Goal: Find contact information: Find contact information

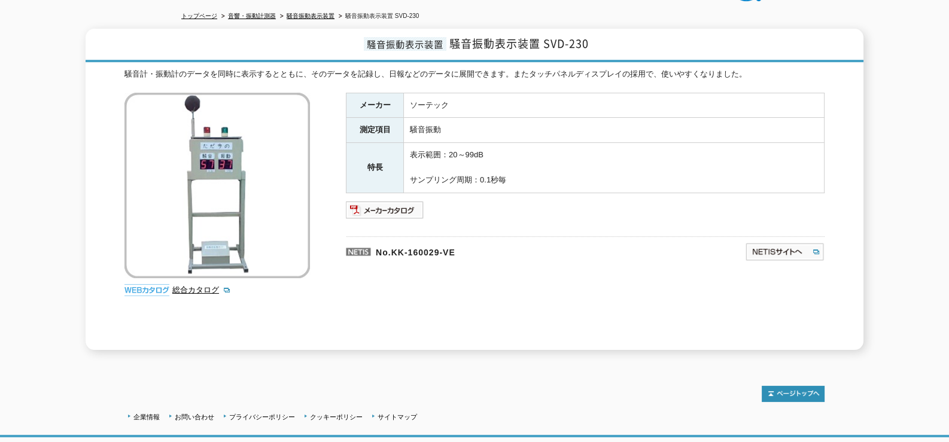
scroll to position [199, 0]
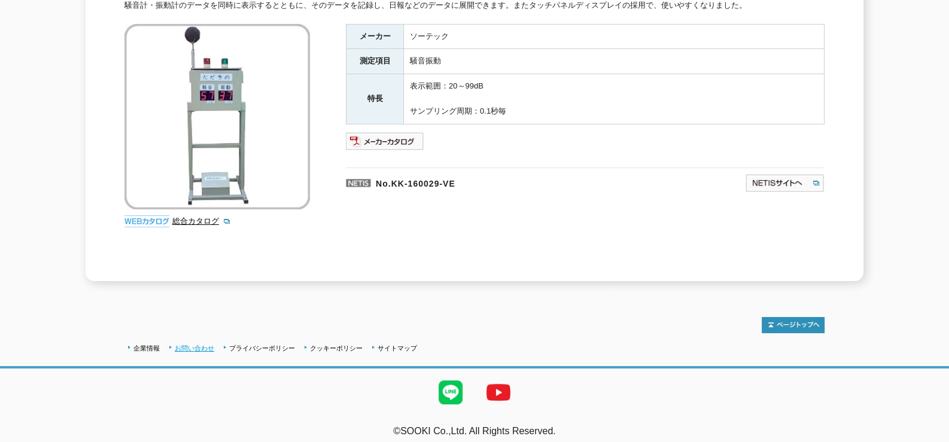
click at [191, 345] on link "お問い合わせ" at bounding box center [194, 348] width 39 height 7
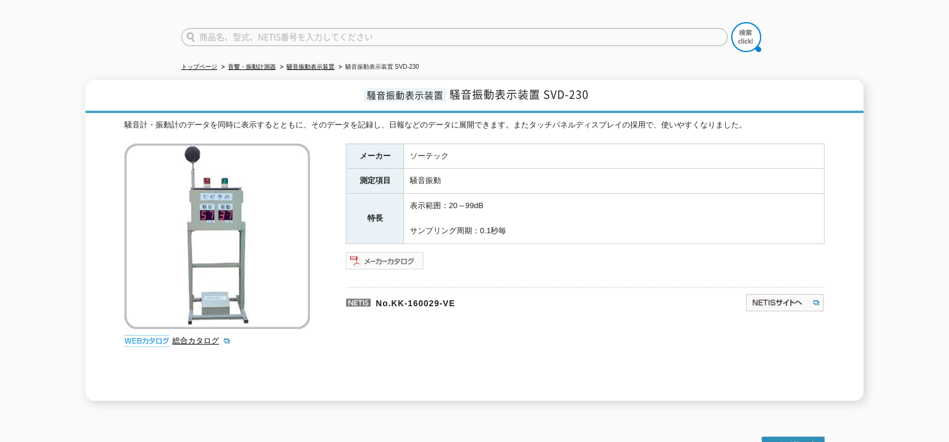
click at [379, 254] on img at bounding box center [385, 260] width 78 height 19
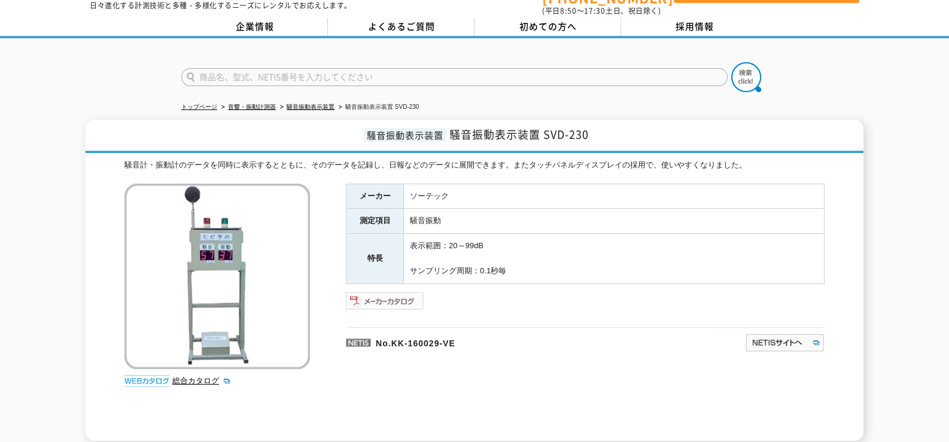
scroll to position [0, 0]
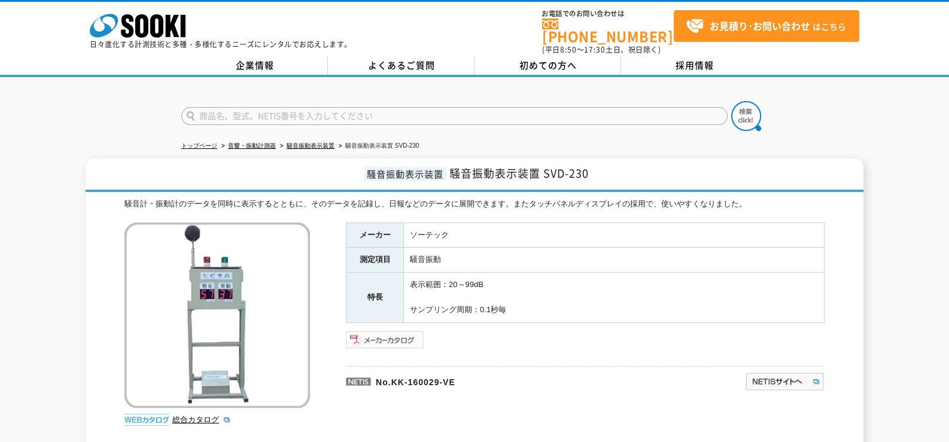
click at [398, 335] on img at bounding box center [385, 339] width 78 height 19
